Goal: Task Accomplishment & Management: Use online tool/utility

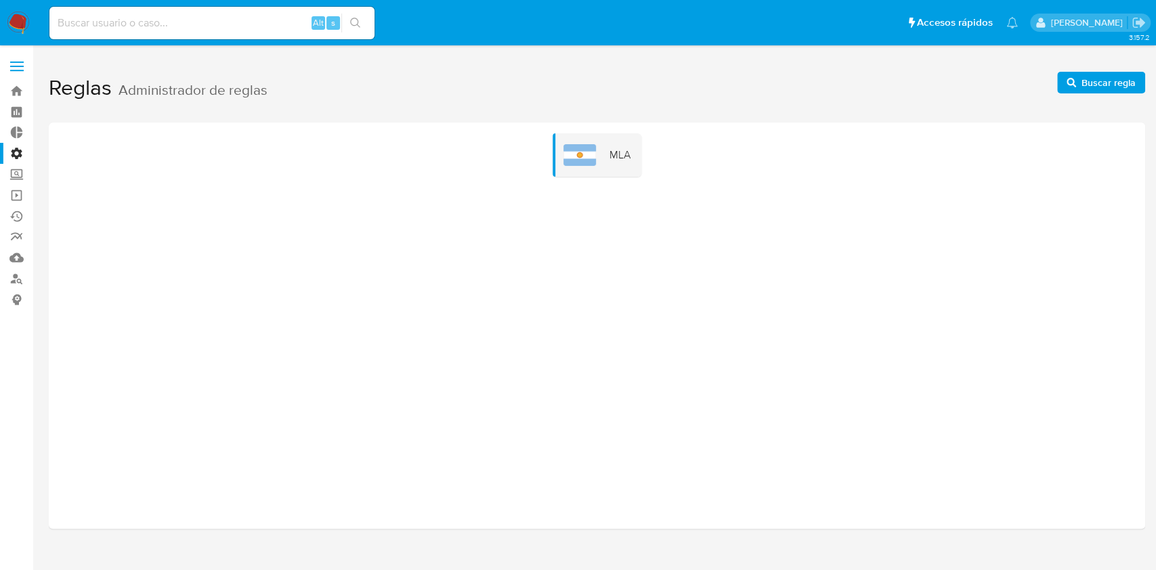
click at [16, 25] on img at bounding box center [18, 23] width 23 height 23
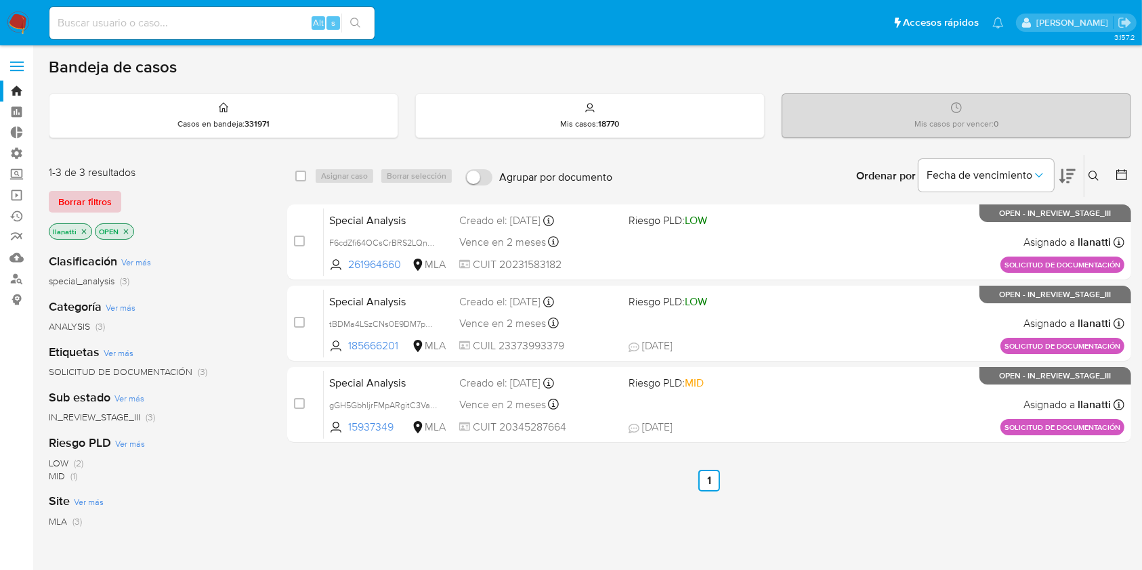
click at [100, 207] on span "Borrar filtros" at bounding box center [85, 201] width 54 height 19
